Goal: Task Accomplishment & Management: Use online tool/utility

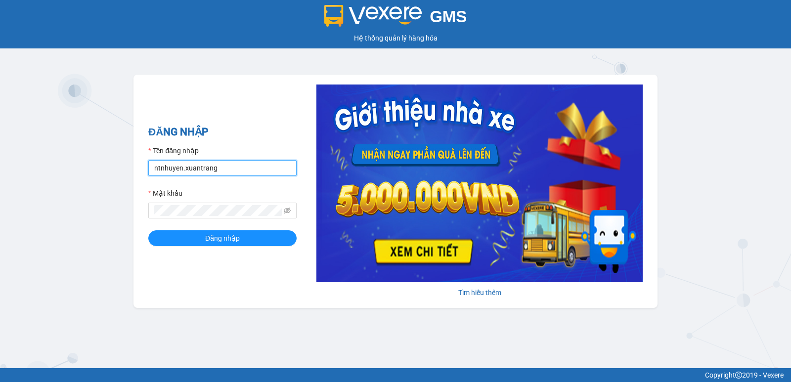
drag, startPoint x: 165, startPoint y: 173, endPoint x: 82, endPoint y: 180, distance: 82.9
click at [82, 180] on div "GMS Hệ thống quản lý hàng hóa ĐĂNG NHẬP Tên đăng nhập ntnhuyen.xuantrang Mật kh…" at bounding box center [395, 184] width 791 height 368
type input "hbngoc.xuantrang"
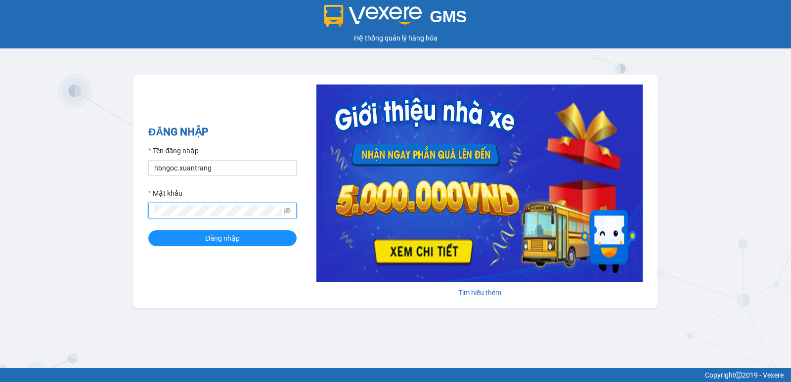
click at [64, 207] on div "GMS Hệ thống quản lý hàng hóa ĐĂNG NHẬP Tên đăng nhập hbngoc.xuantrang Mật khẩu…" at bounding box center [395, 184] width 791 height 368
click at [178, 235] on button "Đăng nhập" at bounding box center [222, 238] width 148 height 16
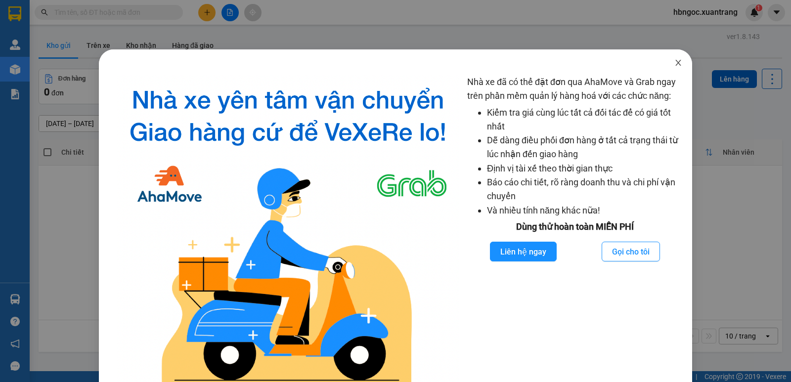
click at [675, 66] on icon "close" at bounding box center [679, 63] width 8 height 8
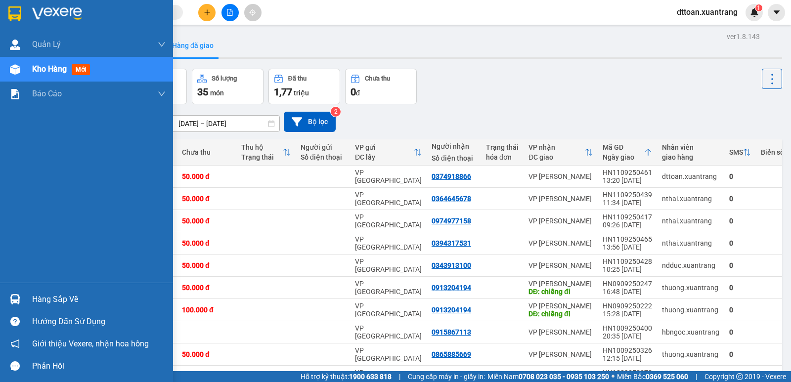
click at [24, 12] on div at bounding box center [86, 16] width 173 height 32
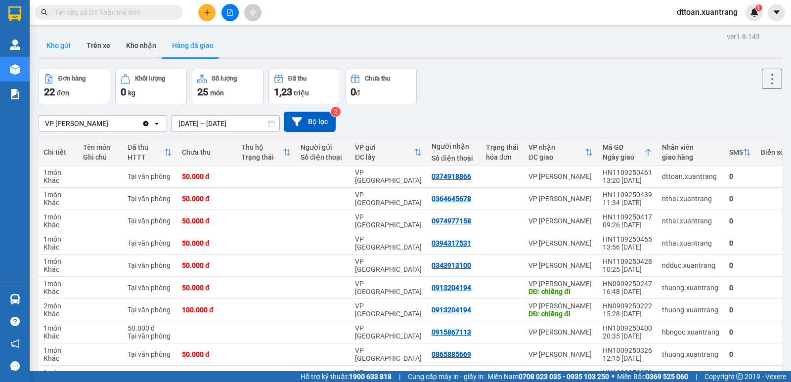
click at [62, 43] on button "Kho gửi" at bounding box center [59, 46] width 40 height 24
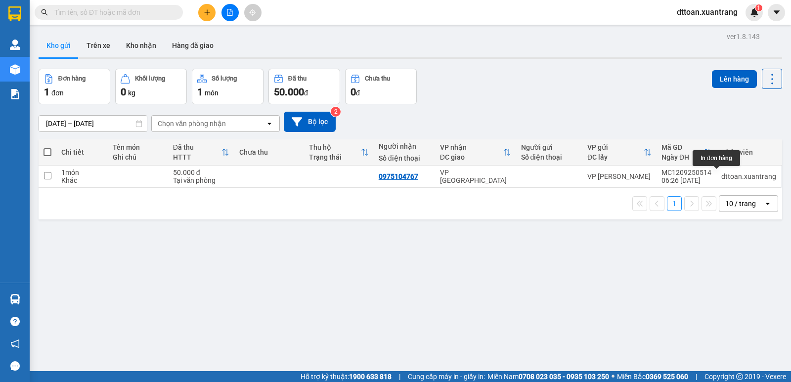
drag, startPoint x: 719, startPoint y: 179, endPoint x: 521, endPoint y: 195, distance: 198.0
click at [515, 195] on div "Chi tiết Tên món Ghi chú Đã thu HTTT Chưa thu Thu hộ Trạng thái Người nhận Số đ…" at bounding box center [411, 179] width 744 height 80
click at [295, 179] on td at bounding box center [269, 177] width 70 height 22
checkbox input "true"
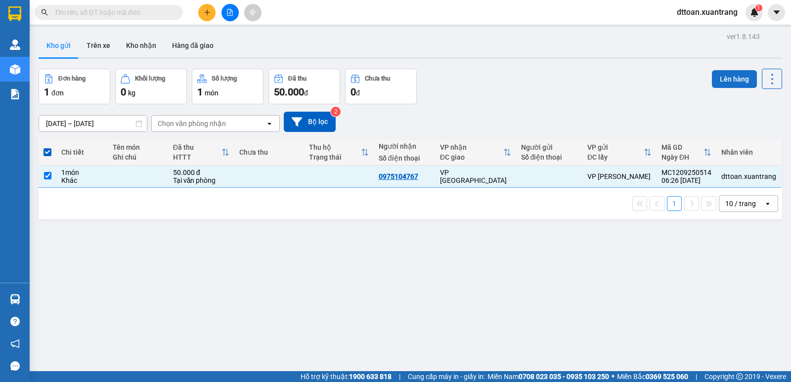
drag, startPoint x: 707, startPoint y: 76, endPoint x: 716, endPoint y: 78, distance: 9.2
click at [713, 77] on button "Lên hàng" at bounding box center [734, 79] width 45 height 18
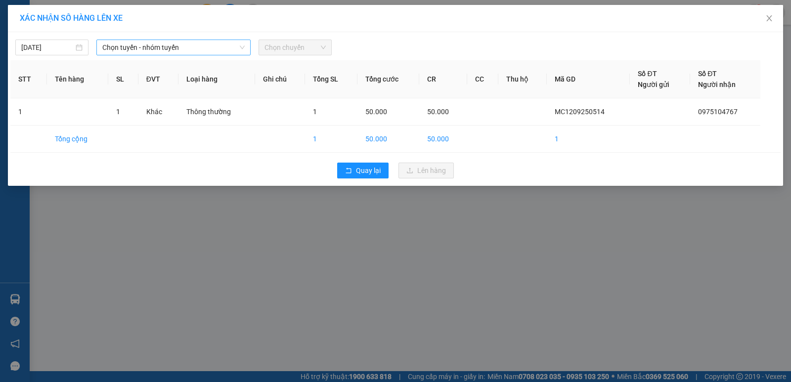
click at [177, 49] on span "Chọn tuyến - nhóm tuyến" at bounding box center [173, 47] width 142 height 15
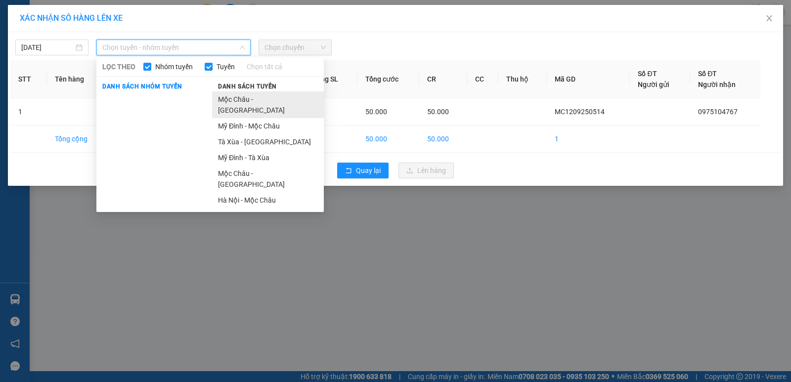
click at [262, 99] on li "Mộc Châu - Mỹ Đình" at bounding box center [268, 104] width 112 height 27
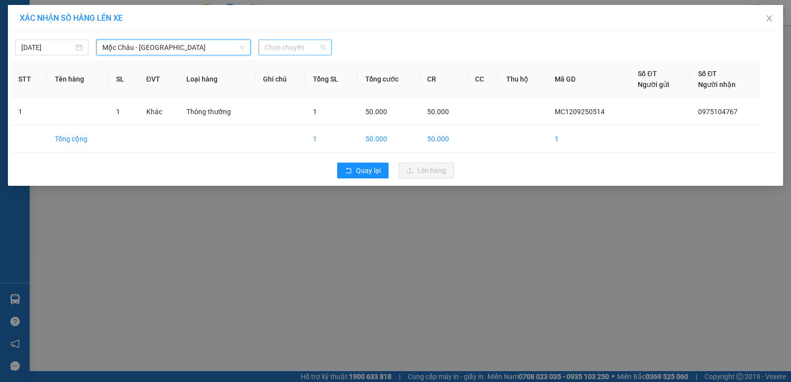
click at [291, 44] on span "Chọn chuyến" at bounding box center [295, 47] width 61 height 15
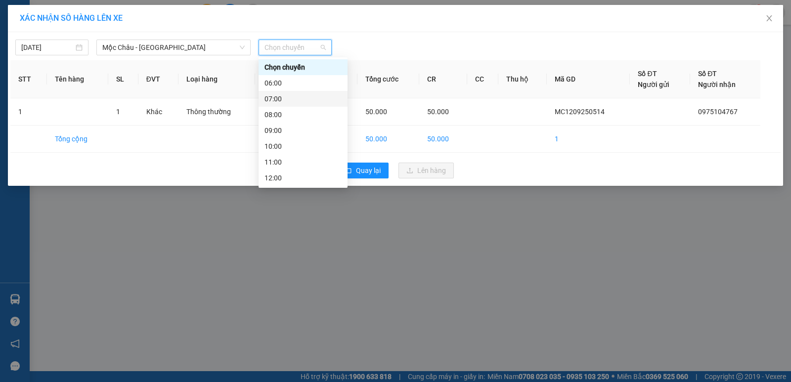
click at [291, 100] on div "07:00" at bounding box center [303, 98] width 77 height 11
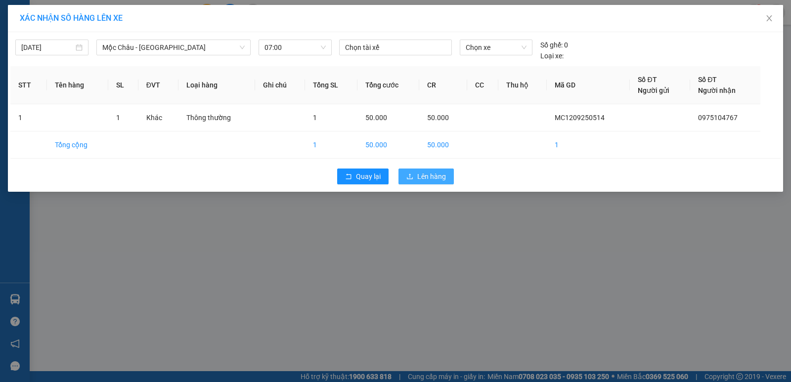
click at [434, 177] on span "Lên hàng" at bounding box center [431, 176] width 29 height 11
